Goal: Task Accomplishment & Management: Manage account settings

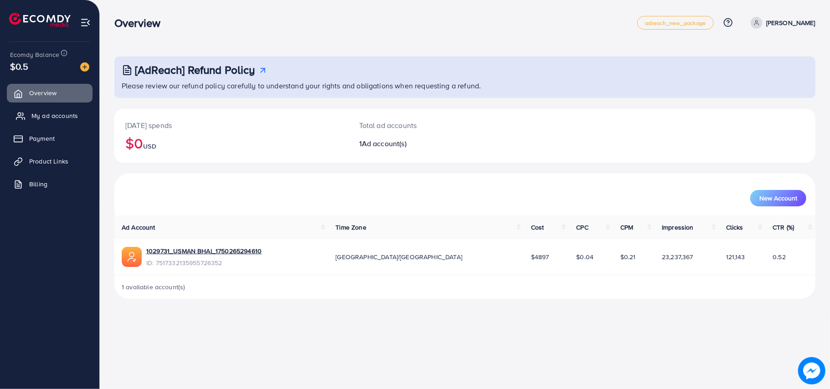
click at [56, 110] on link "My ad accounts" at bounding box center [50, 116] width 86 height 18
